Goal: Ask a question

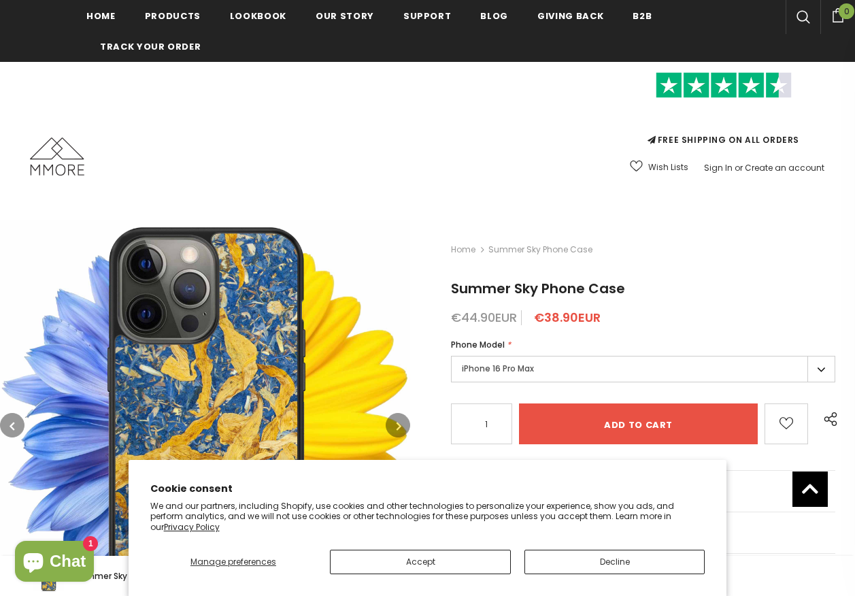
scroll to position [2119, 0]
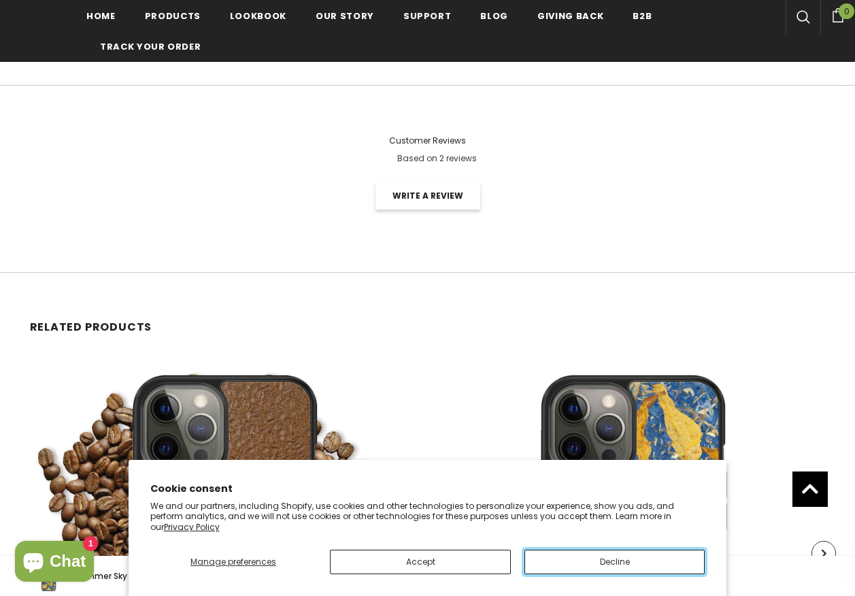
click at [560, 555] on button "Decline" at bounding box center [614, 562] width 181 height 24
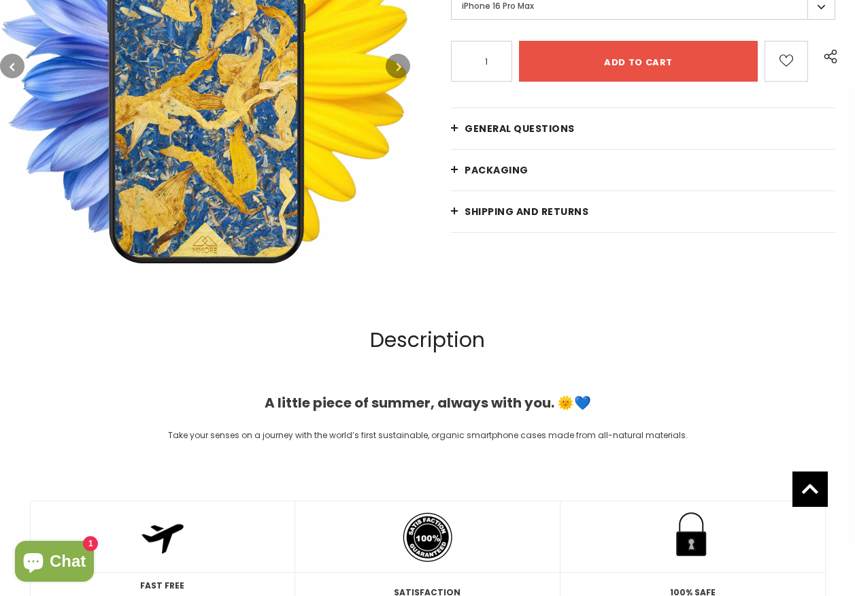
scroll to position [147, 0]
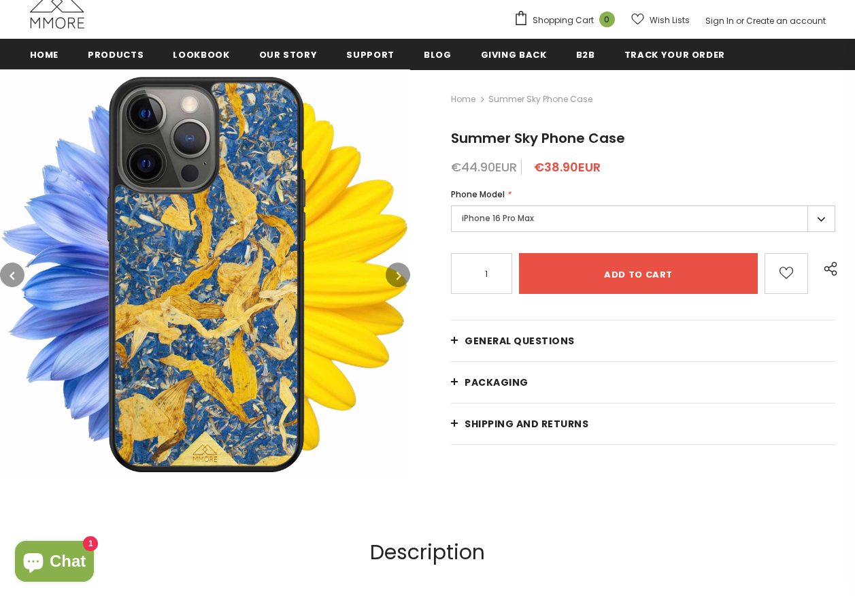
click at [555, 223] on label "iPhone 16 Pro Max" at bounding box center [643, 218] width 384 height 27
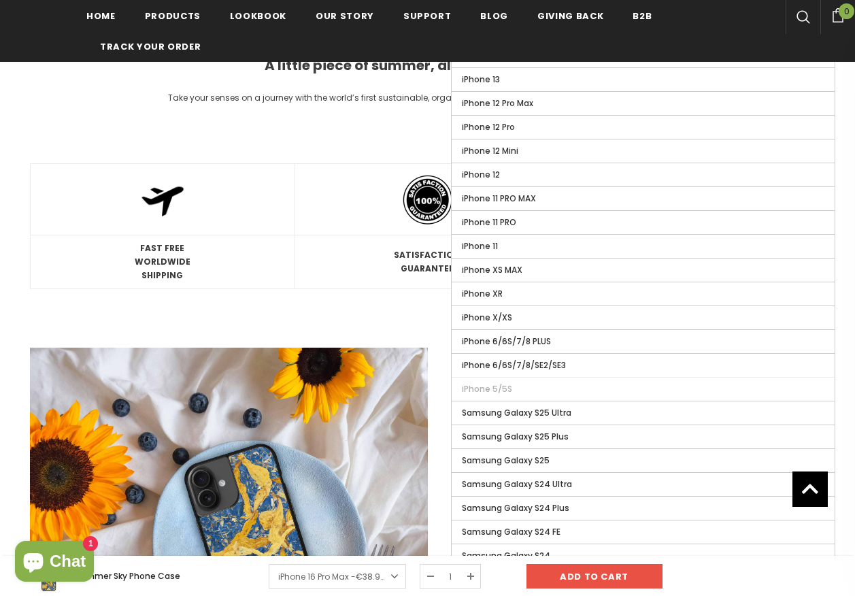
scroll to position [694, 0]
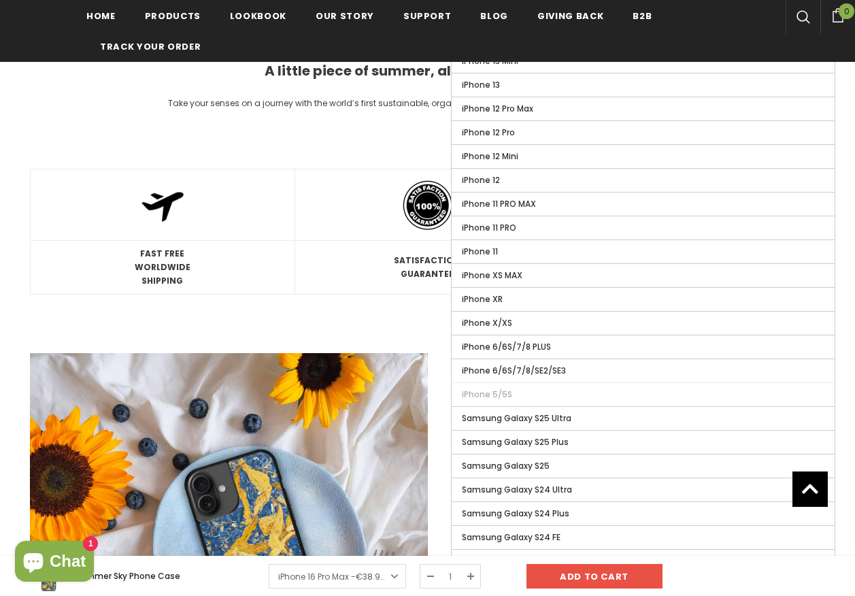
click at [327, 216] on td at bounding box center [427, 204] width 265 height 71
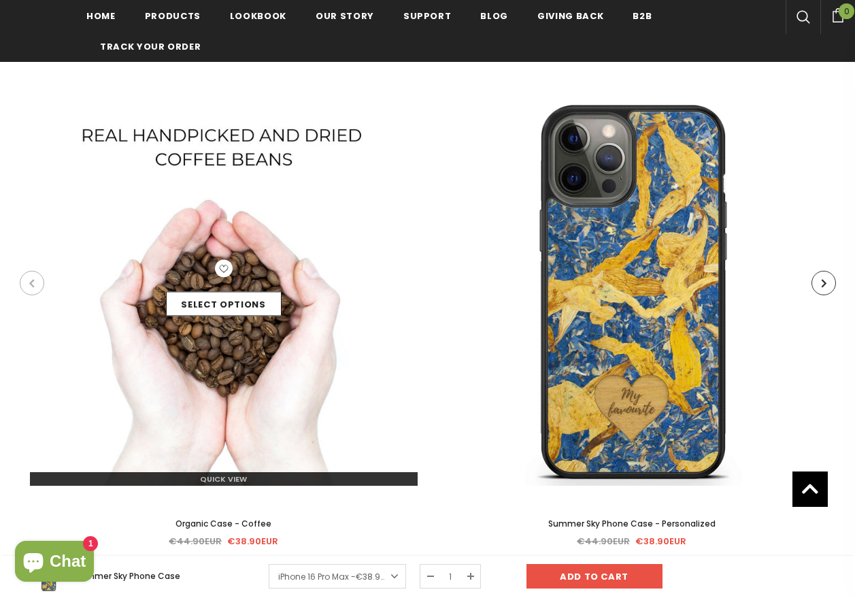
scroll to position [2395, 0]
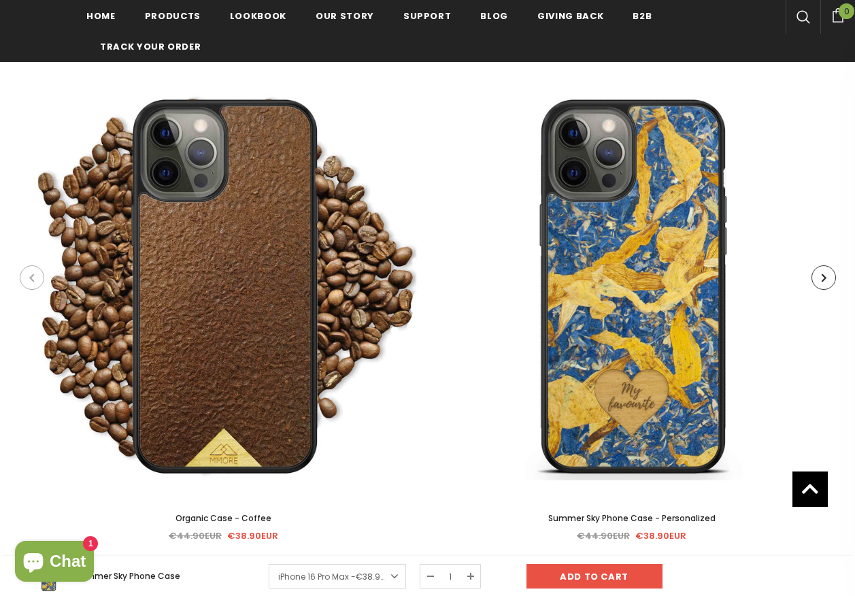
click at [71, 558] on span "Chat" at bounding box center [68, 561] width 36 height 20
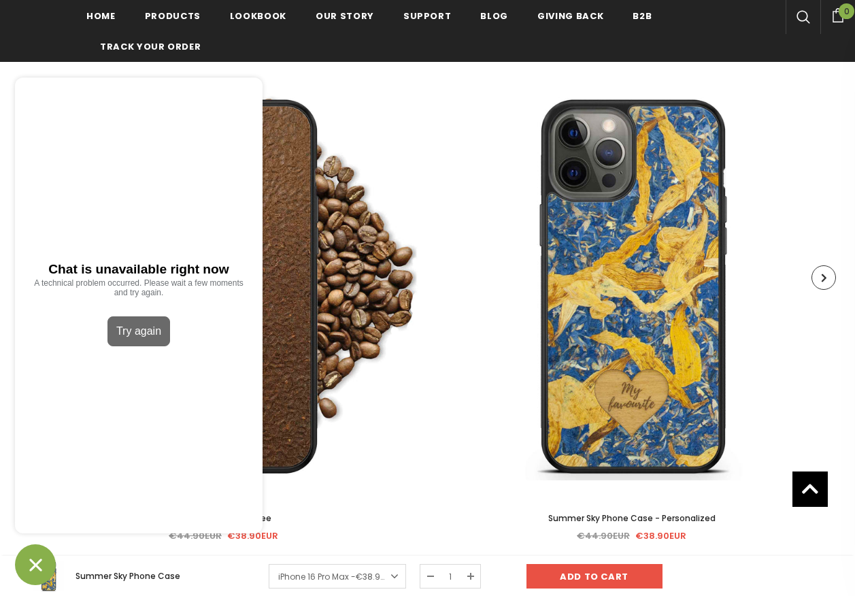
click at [139, 323] on button "Try again" at bounding box center [138, 331] width 63 height 30
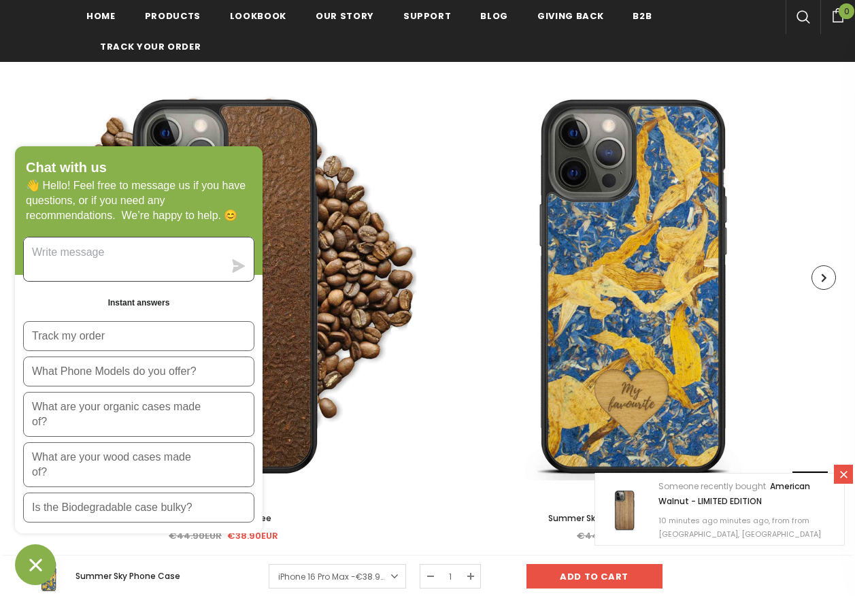
click at [124, 265] on textarea "Message us" at bounding box center [124, 259] width 200 height 44
paste textarea "[PERSON_NAME] Note 13 Pro"
type textarea "Do you have phone cases for [PERSON_NAME] Note 13 Pro ?"
click at [237, 256] on div "Do you have phone cases for [PERSON_NAME] Note 13 Pro ?" at bounding box center [138, 259] width 231 height 45
click at [235, 263] on icon "submit" at bounding box center [239, 266] width 13 height 14
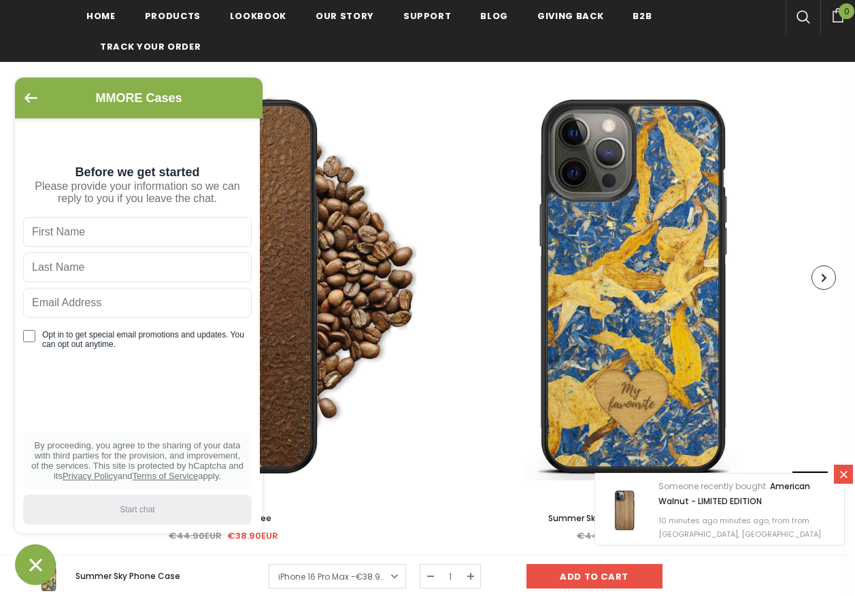
type input "XXVIII"
type input "[EMAIL_ADDRESS][DOMAIN_NAME]"
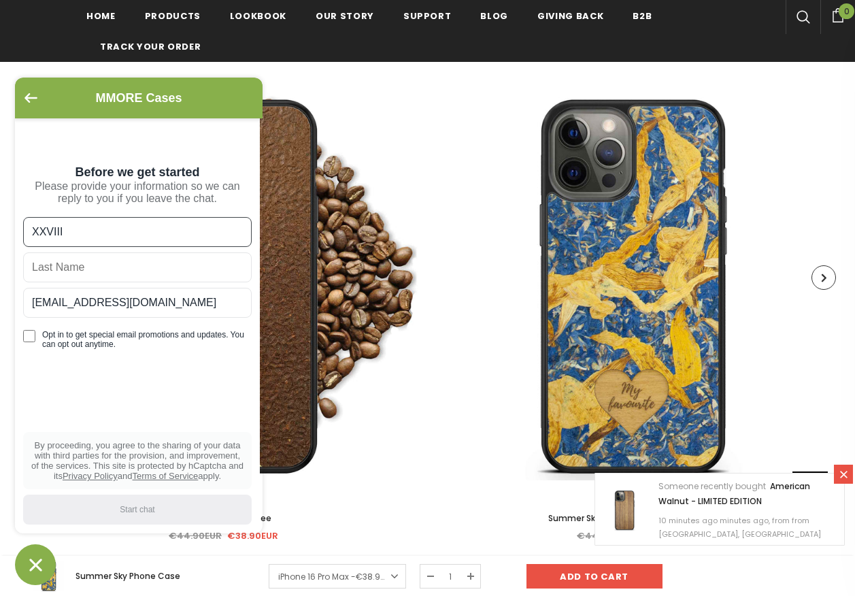
click at [71, 236] on input "XXVIII" at bounding box center [137, 232] width 229 height 30
click at [75, 193] on div "Please provide your information so we can reply to you if you leave the chat." at bounding box center [137, 192] width 229 height 24
click at [71, 268] on input "text" at bounding box center [137, 267] width 229 height 30
click at [75, 229] on input "XXVIII" at bounding box center [137, 232] width 229 height 30
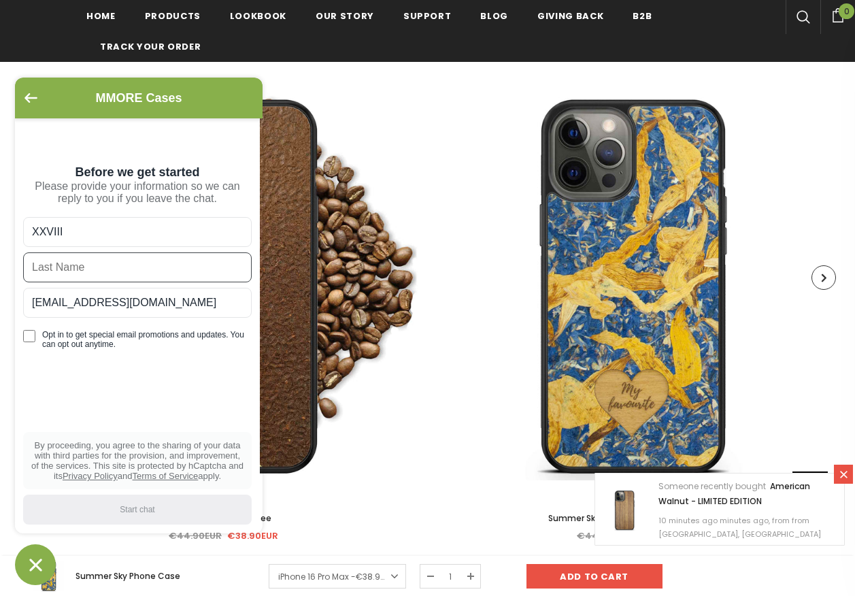
click at [75, 229] on input "XXVIII" at bounding box center [137, 232] width 229 height 30
type input "[PERSON_NAME]"
click at [83, 199] on div "Please provide your information so we can reply to you if you leave the chat." at bounding box center [137, 192] width 229 height 24
click at [30, 342] on input "Opt in to get special email promotions and updates. You can opt out anytime." at bounding box center [29, 336] width 12 height 12
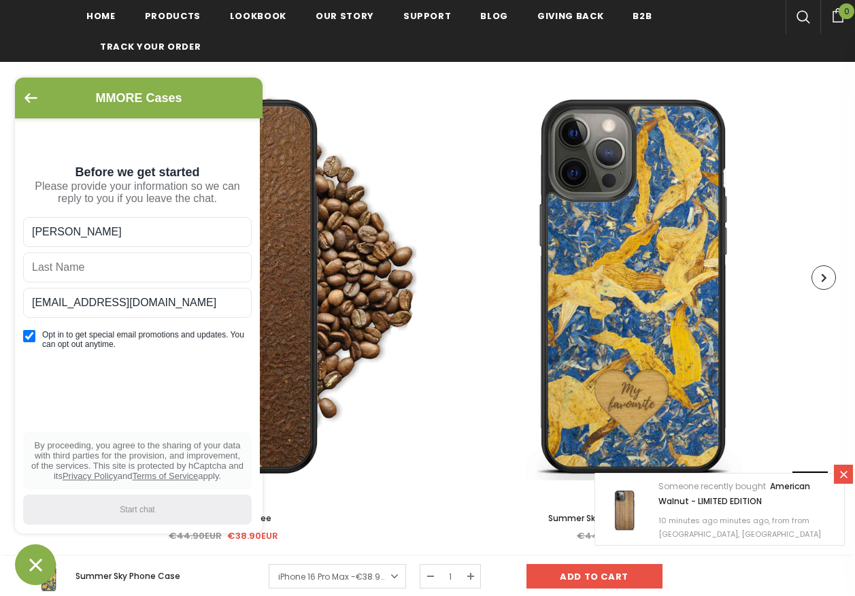
click at [29, 342] on input "Opt in to get special email promotions and updates. You can opt out anytime." at bounding box center [29, 336] width 12 height 12
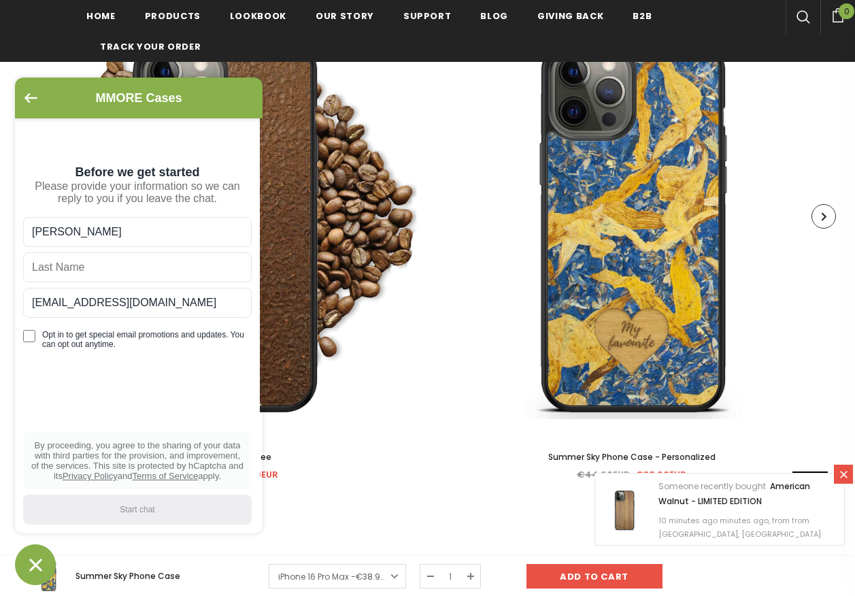
scroll to position [2463, 0]
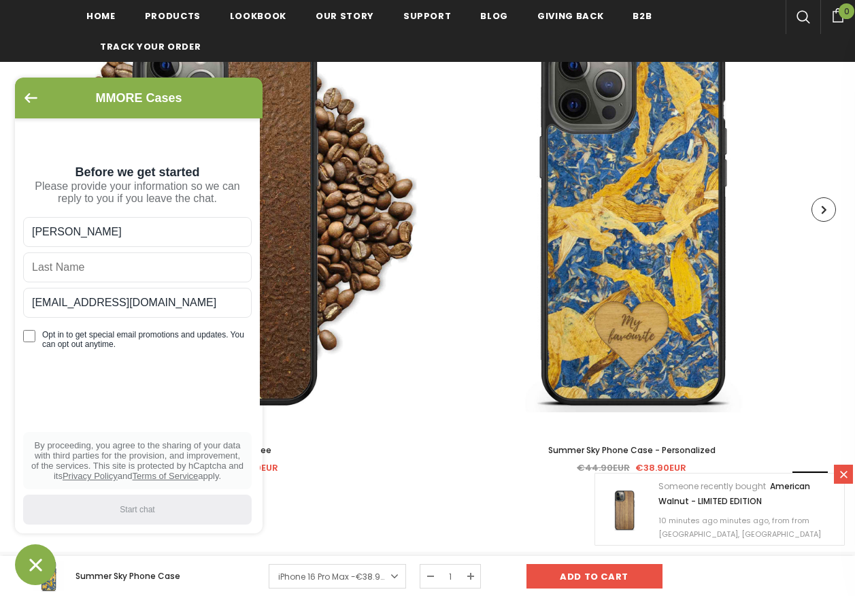
click at [34, 342] on input "Opt in to get special email promotions and updates. You can opt out anytime." at bounding box center [29, 336] width 12 height 12
checkbox input "false"
click at [56, 261] on input "text" at bounding box center [137, 267] width 229 height 30
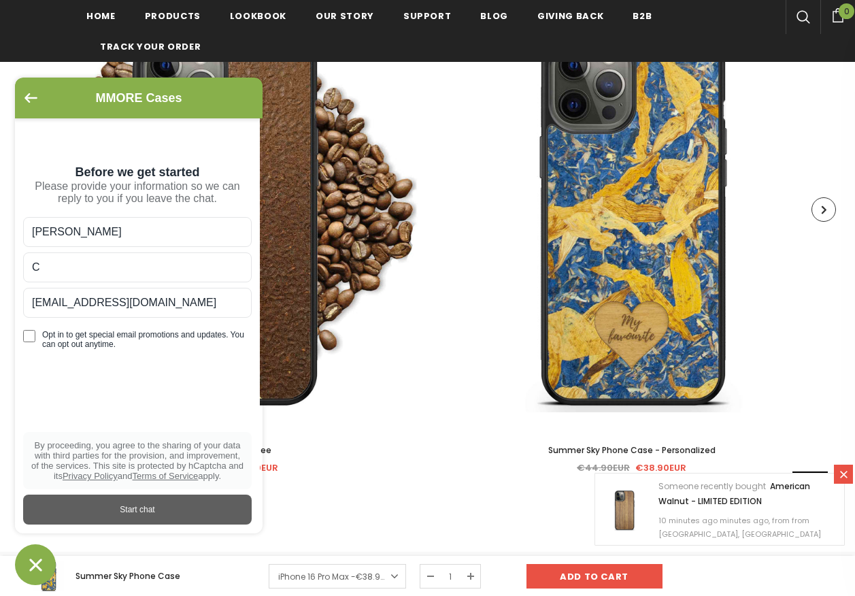
type input "C"
click at [156, 509] on div "Start chat" at bounding box center [137, 509] width 212 height 15
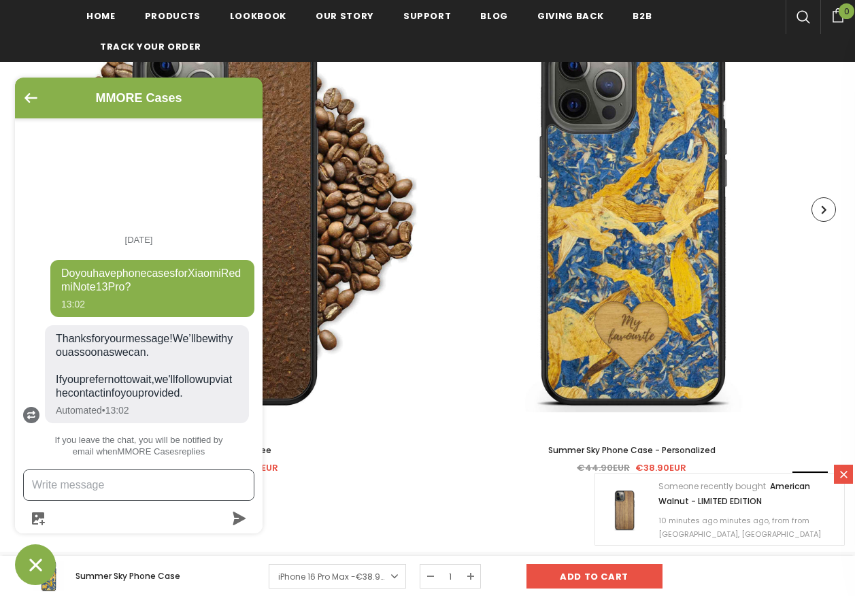
click at [97, 478] on textarea "Message us" at bounding box center [139, 485] width 230 height 30
drag, startPoint x: 103, startPoint y: 248, endPoint x: 247, endPoint y: 261, distance: 144.1
click at [247, 261] on div "Do you have phone cases for [PERSON_NAME] Note 13 Pro ? 13:02" at bounding box center [152, 288] width 204 height 57
click at [84, 484] on textarea "To enrich screen reader interactions, please activate Accessibility in Grammarl…" at bounding box center [139, 485] width 230 height 30
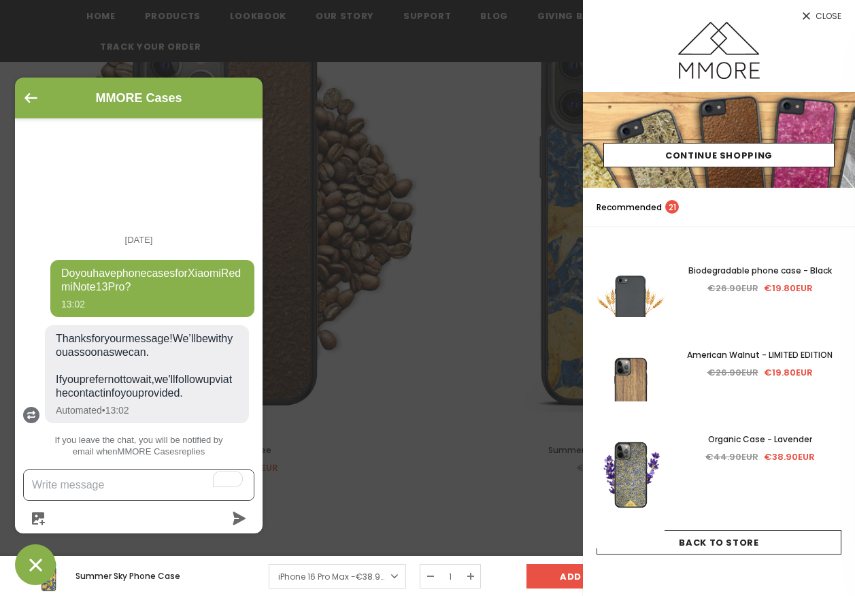
paste textarea "Do you have phone cases for [PERSON_NAME] Note 13 Pro ?"
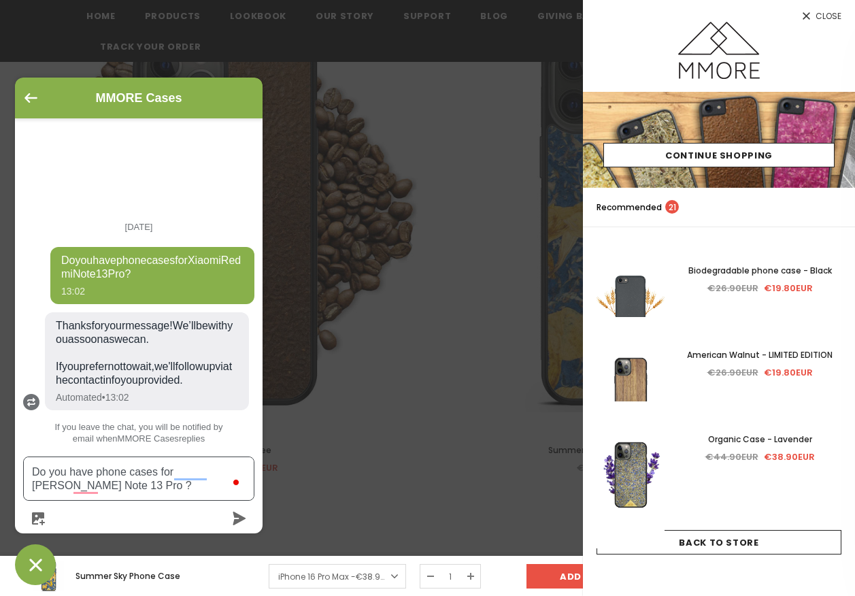
type textarea "Do you have phone cases for [PERSON_NAME] Note 13 Pro ?"
click at [239, 516] on icon "submit" at bounding box center [239, 518] width 13 height 14
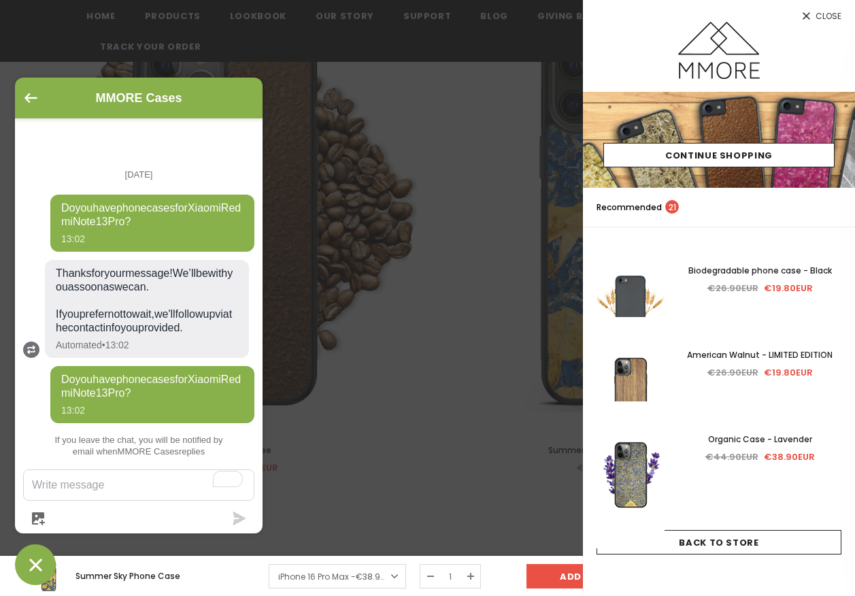
click at [805, 13] on icon at bounding box center [806, 16] width 12 height 12
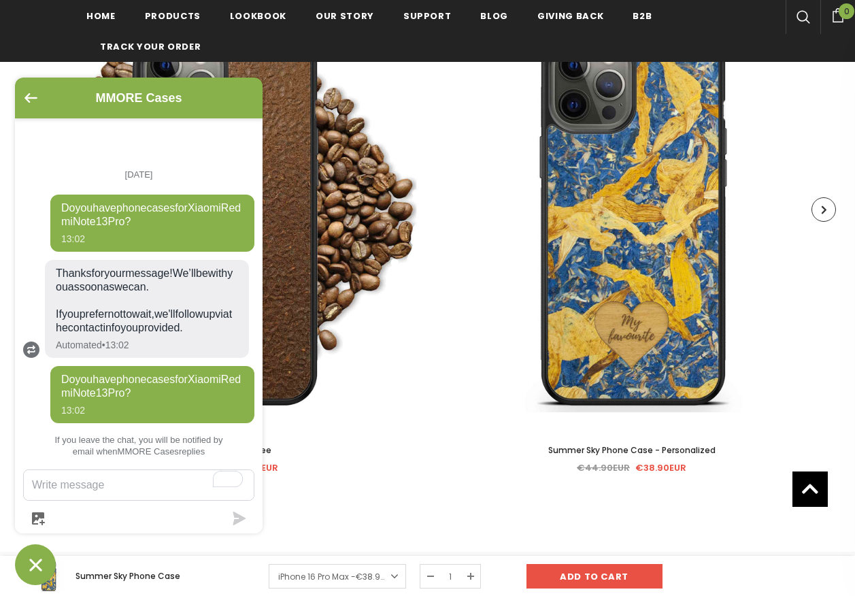
click at [58, 387] on ul "[DATE] Do you have phone cases for [PERSON_NAME] Note 13 Pro ? 13:02 Thanks for…" at bounding box center [139, 309] width 248 height 309
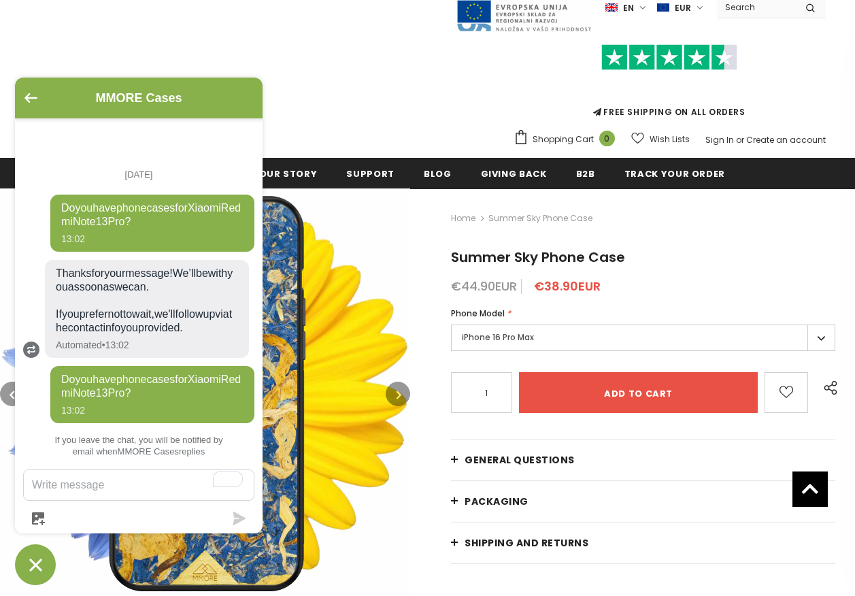
scroll to position [0, 0]
